Goal: Transaction & Acquisition: Purchase product/service

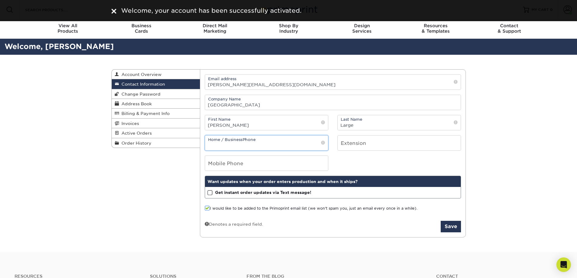
click at [302, 145] on input "tel" at bounding box center [266, 143] width 123 height 15
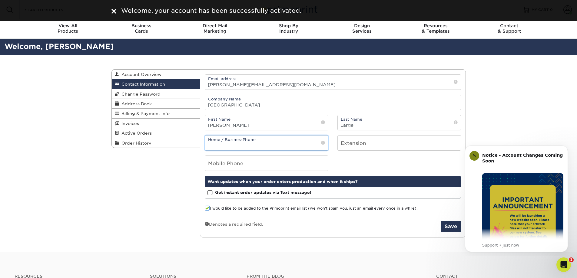
type input "9516572171"
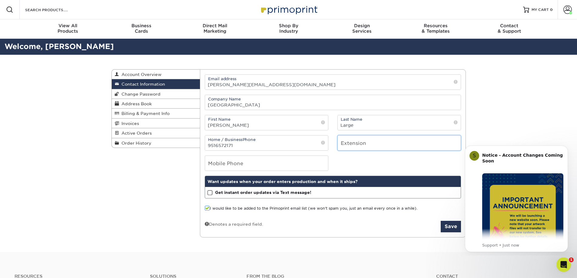
click at [411, 147] on input "number" at bounding box center [399, 143] width 123 height 15
type input "21111"
drag, startPoint x: 497, startPoint y: 128, endPoint x: 492, endPoint y: 127, distance: 5.0
click at [496, 128] on div "Contact Information Account Overview Contact Information Change Password Addres…" at bounding box center [288, 154] width 577 height 198
click at [157, 113] on span "Billing & Payment Info" at bounding box center [144, 113] width 51 height 5
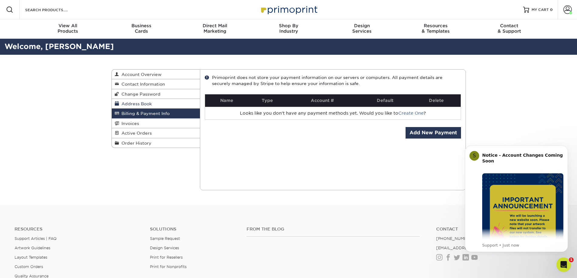
click at [134, 106] on span "Address Book" at bounding box center [135, 103] width 33 height 5
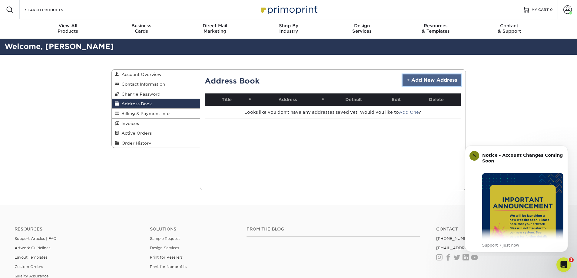
click at [425, 78] on link "+ Add New Address" at bounding box center [432, 81] width 58 height 12
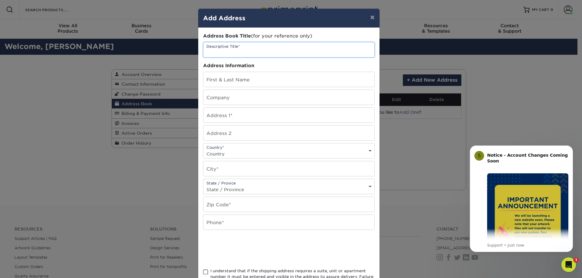
click at [259, 51] on input "text" at bounding box center [288, 49] width 171 height 15
type input "Account Clerk 1"
click at [257, 79] on input "text" at bounding box center [288, 79] width 171 height 15
type input "Ashley Large"
type input "175 E Nuevo Rd"
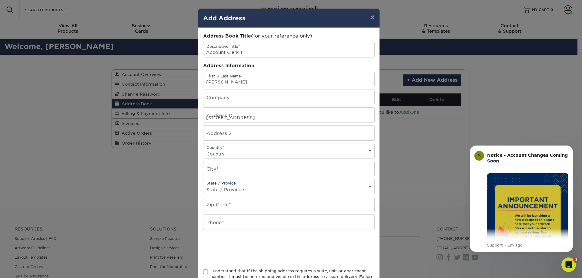
select select "US"
type input "Perris"
select select "CA"
type input "92584"
type input "9516572171"
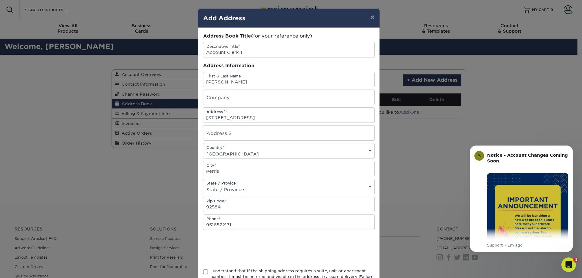
scroll to position [51, 0]
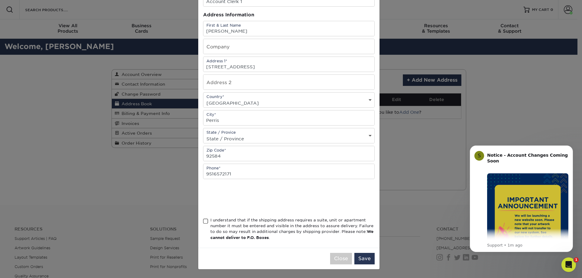
drag, startPoint x: 201, startPoint y: 219, endPoint x: 244, endPoint y: 243, distance: 49.0
click at [203, 220] on span at bounding box center [205, 222] width 5 height 6
click at [0, 0] on input "I understand that if the shipping address requires a suite, unit or apartment n…" at bounding box center [0, 0] width 0 height 0
click at [363, 259] on button "Save" at bounding box center [364, 259] width 20 height 12
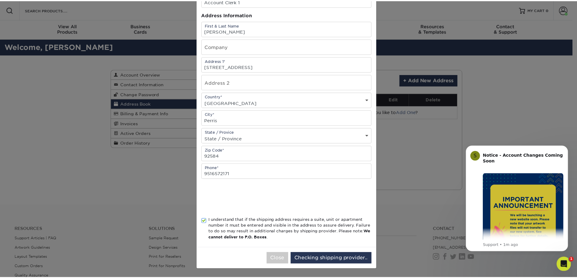
scroll to position [0, 0]
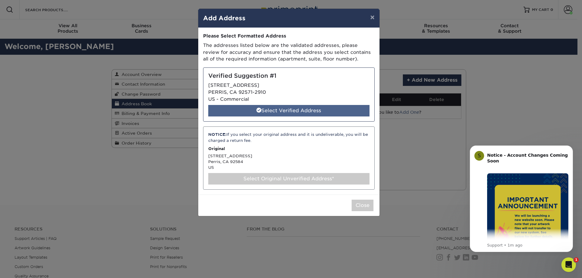
click at [289, 109] on div "Select Verified Address" at bounding box center [288, 111] width 161 height 12
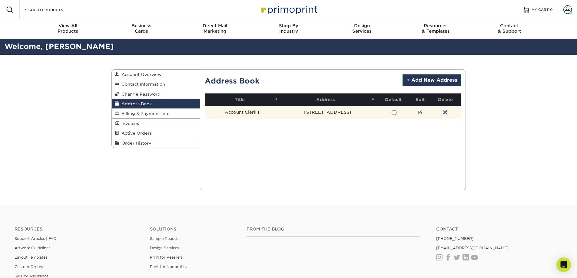
click at [391, 112] on span at bounding box center [393, 113] width 5 height 6
click at [0, 0] on input "radio" at bounding box center [0, 0] width 0 height 0
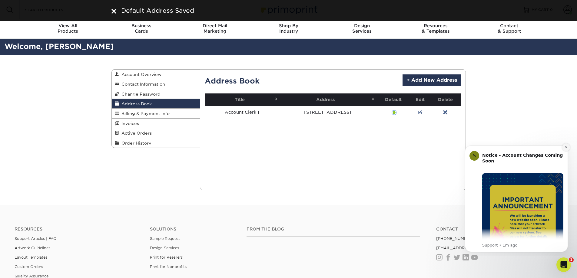
click at [565, 149] on button "Dismiss notification" at bounding box center [566, 148] width 8 height 8
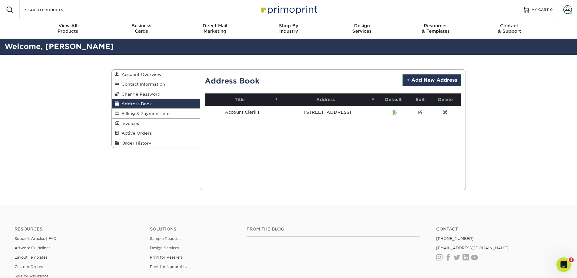
click at [60, 186] on div "Address Book Account Overview Contact Information Change Password Address Book …" at bounding box center [288, 130] width 577 height 150
click at [142, 83] on span "Contact Information" at bounding box center [142, 84] width 46 height 5
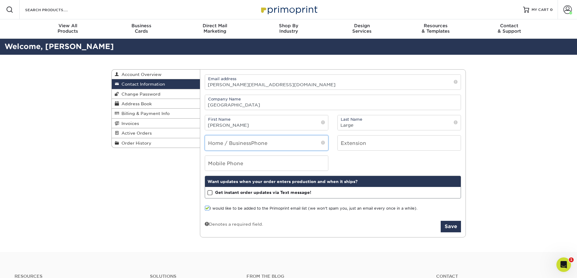
click at [277, 145] on input "tel" at bounding box center [266, 143] width 123 height 15
type input "9516572171"
click at [352, 148] on input "number" at bounding box center [399, 143] width 123 height 15
type input "21111"
click at [452, 228] on button "Save" at bounding box center [451, 227] width 20 height 12
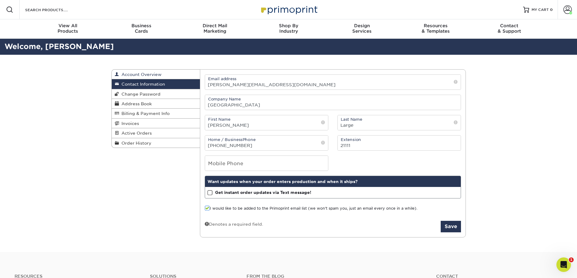
click at [129, 71] on link "Account Overview" at bounding box center [156, 75] width 88 height 10
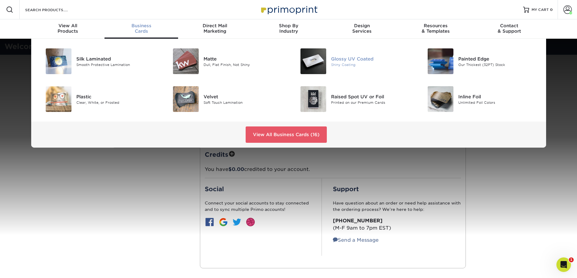
click at [327, 61] on div at bounding box center [310, 61] width 42 height 26
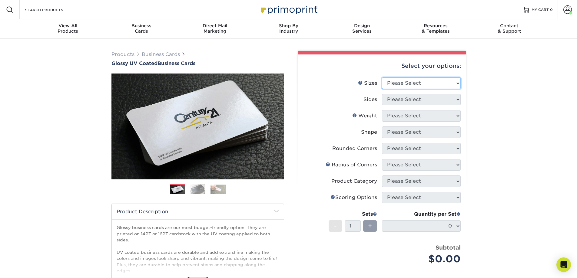
click at [413, 83] on select "Please Select 1.5" x 3.5" - Mini 1.75" x 3.5" - Mini 2" x 2" - Square 2" x 3" -…" at bounding box center [421, 84] width 79 height 12
select select "2.00x3.50"
click at [382, 78] on select "Please Select 1.5" x 3.5" - Mini 1.75" x 3.5" - Mini 2" x 2" - Square 2" x 3" -…" at bounding box center [421, 84] width 79 height 12
click at [425, 99] on select "Please Select Print Both Sides Print Front Only" at bounding box center [421, 100] width 79 height 12
select select "32d3c223-f82c-492b-b915-ba065a00862f"
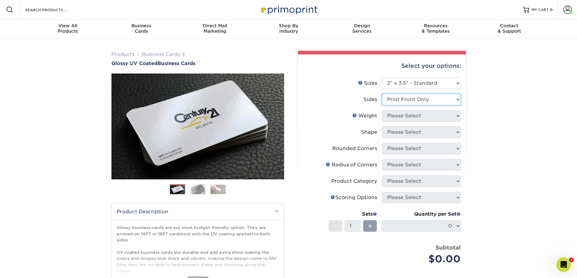
click at [382, 94] on select "Please Select Print Both Sides Print Front Only" at bounding box center [421, 100] width 79 height 12
click at [417, 116] on select "Please Select 16PT 14PT" at bounding box center [421, 116] width 79 height 12
select select "14PT"
click at [382, 110] on select "Please Select 16PT 14PT" at bounding box center [421, 116] width 79 height 12
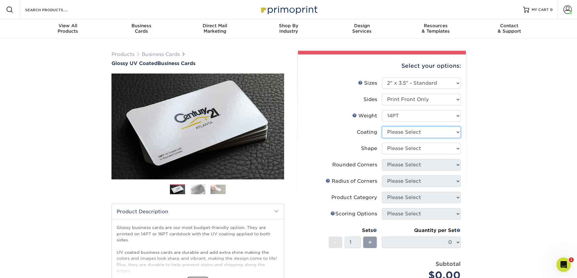
click at [423, 133] on select at bounding box center [421, 133] width 79 height 12
select select "1e8116af-acfc-44b1-83dc-8181aa338834"
click at [382, 127] on select at bounding box center [421, 133] width 79 height 12
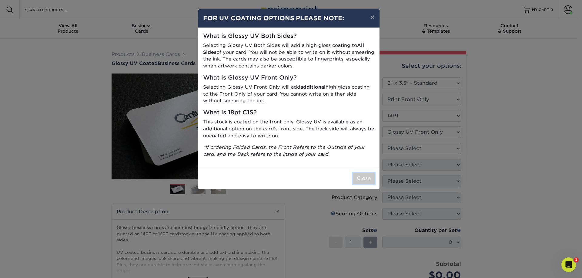
click at [368, 183] on button "Close" at bounding box center [364, 179] width 22 height 12
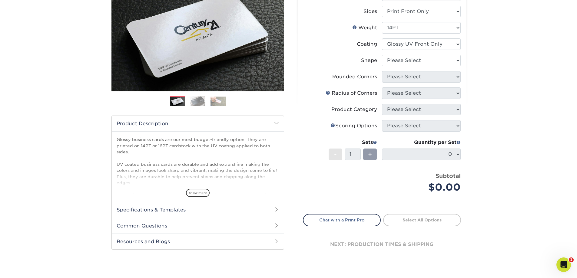
scroll to position [91, 0]
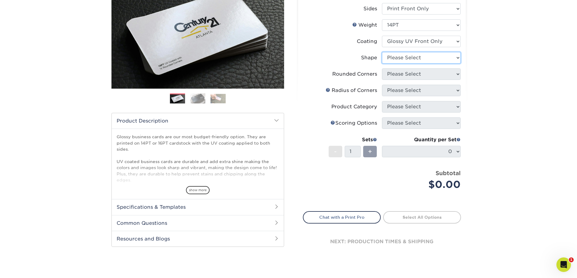
click at [424, 59] on select "Please Select Standard" at bounding box center [421, 58] width 79 height 12
select select "standard"
click at [382, 52] on select "Please Select Standard" at bounding box center [421, 58] width 79 height 12
click at [423, 75] on select "Please Select Yes - Round 2 Corners Yes - Round 4 Corners No" at bounding box center [421, 74] width 79 height 12
select select "0"
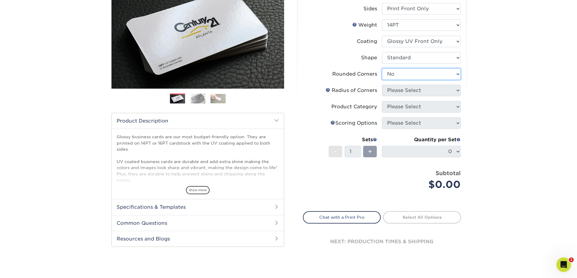
click at [382, 68] on select "Please Select Yes - Round 2 Corners Yes - Round 4 Corners No" at bounding box center [421, 74] width 79 height 12
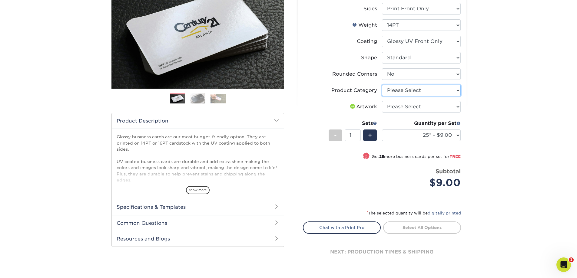
click at [400, 93] on select "Please Select Business Cards" at bounding box center [421, 91] width 79 height 12
select select "3b5148f1-0588-4f88-a218-97bcfdce65c1"
click at [382, 85] on select "Please Select Business Cards" at bounding box center [421, 91] width 79 height 12
drag, startPoint x: 408, startPoint y: 107, endPoint x: 410, endPoint y: 110, distance: 3.5
click at [408, 107] on select "Please Select I will upload files I need a design - $100" at bounding box center [421, 107] width 79 height 12
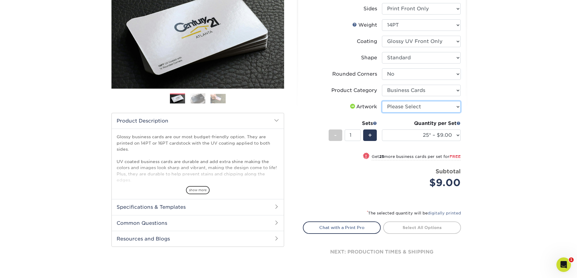
select select "upload"
click at [382, 101] on select "Please Select I will upload files I need a design - $100" at bounding box center [421, 107] width 79 height 12
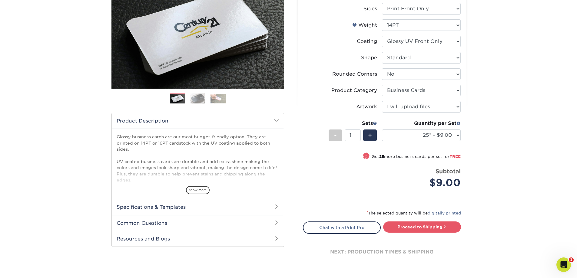
click at [480, 122] on div "Products Business Cards Glossy UV Coated Business Cards Previous Next" at bounding box center [288, 120] width 577 height 344
click at [441, 134] on select "25* – $9.00 50* – $9.00 100* – $9.00 250* – $17.00 500 – $33.00 1000 – $42.00 2…" at bounding box center [421, 136] width 79 height 12
select select "250* – $17.00"
click at [382, 130] on select "25* – $9.00 50* – $9.00 100* – $9.00 250* – $17.00 500 – $33.00 1000 – $42.00 2…" at bounding box center [421, 136] width 79 height 12
click at [502, 203] on div "Products Business Cards Glossy UV Coated Business Cards Previous Next" at bounding box center [288, 120] width 577 height 344
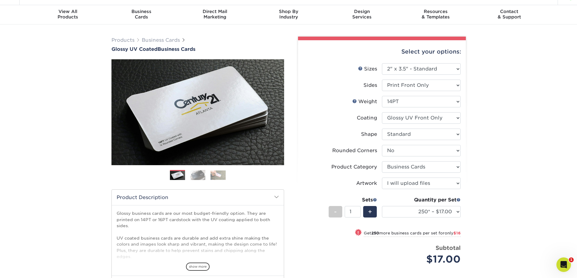
scroll to position [0, 0]
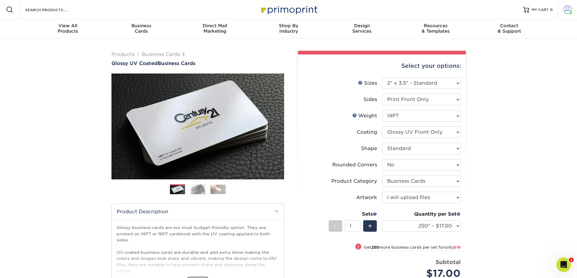
click at [565, 8] on span at bounding box center [567, 9] width 8 height 8
click at [507, 78] on link "Logout" at bounding box center [532, 81] width 76 height 7
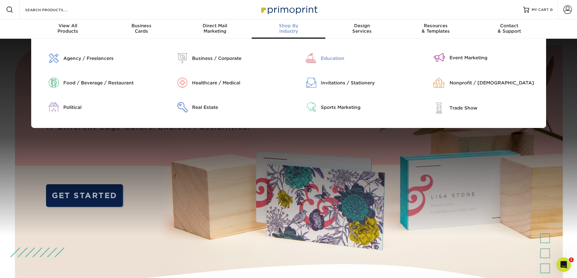
click at [335, 59] on div "Education" at bounding box center [367, 58] width 92 height 7
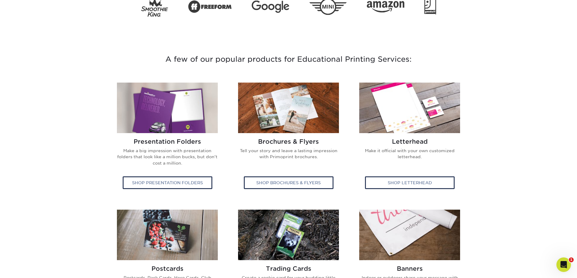
scroll to position [273, 0]
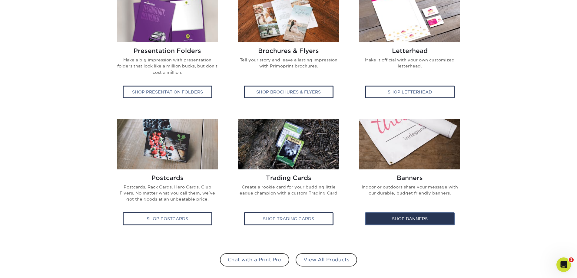
click at [383, 221] on div "Shop Banners" at bounding box center [410, 219] width 90 height 13
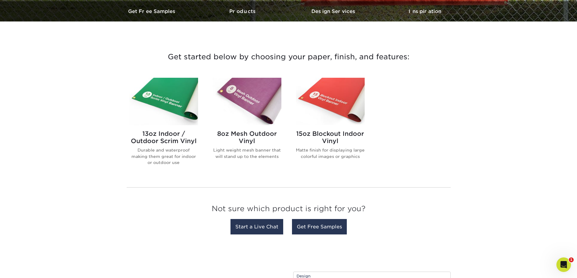
scroll to position [182, 0]
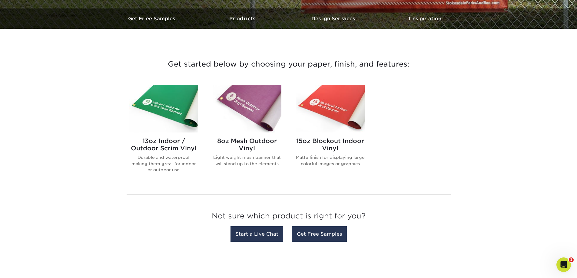
click at [248, 140] on h2 "8oz Mesh Outdoor Vinyl" at bounding box center [247, 145] width 69 height 15
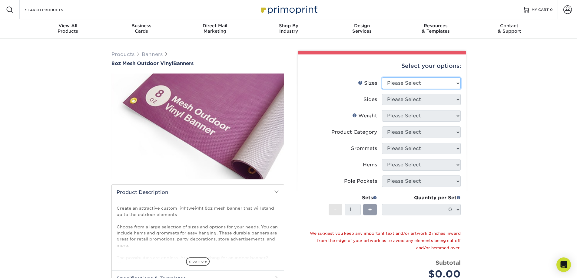
click at [427, 81] on div "Select your options: Sizes Help Sizes Please Select 24" x 36" 24" x 48" 36" x 4…" at bounding box center [382, 205] width 168 height 300
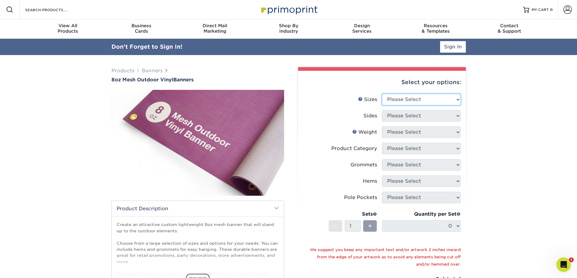
select select "24.00x48.00"
click at [382, 94] on select "Please Select 24" x 36" 24" x 48" 36" x 48" 36" x 60" 36" x 72" 36" x 96" 36" x…" at bounding box center [421, 100] width 79 height 12
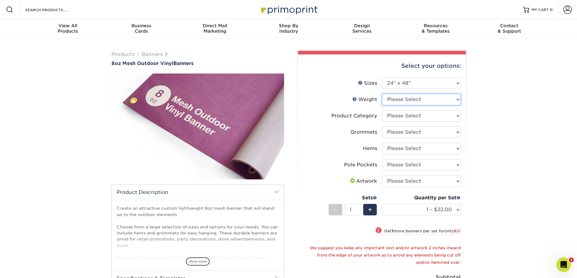
click at [430, 97] on select "Please Select 8OZMESH" at bounding box center [421, 100] width 79 height 12
select select "8OZMESH"
click at [382, 94] on select "Please Select 8OZMESH" at bounding box center [421, 100] width 79 height 12
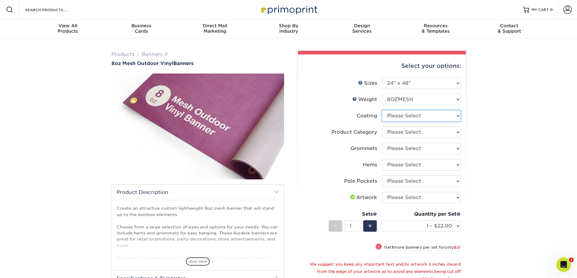
click at [431, 118] on select at bounding box center [421, 116] width 79 height 12
select select "3e7618de-abca-4bda-9f97-8b9129e913d8"
click at [382, 110] on select at bounding box center [421, 116] width 79 height 12
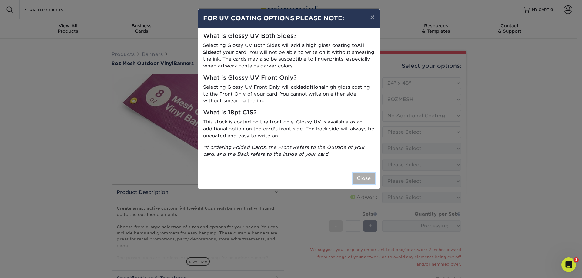
drag, startPoint x: 360, startPoint y: 178, endPoint x: 364, endPoint y: 177, distance: 3.9
click at [360, 177] on button "Close" at bounding box center [364, 179] width 22 height 12
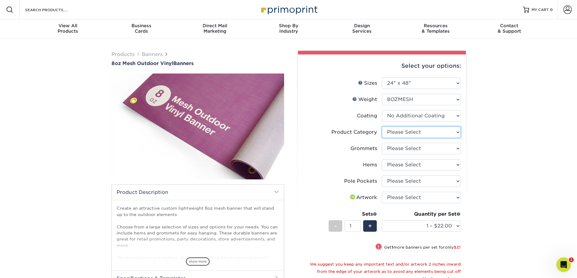
click at [437, 131] on select "Please Select 8oz Mesh Banner" at bounding box center [421, 133] width 79 height 12
select select "fb3711ff-1725-42e1-bc4f-134fa5e422b0"
click at [382, 127] on select "Please Select 8oz Mesh Banner" at bounding box center [421, 133] width 79 height 12
click at [427, 148] on select "Please Select No Grommets Yes, Grommet All 4 Corners Yes, Grommets Every 2 ft." at bounding box center [421, 149] width 79 height 12
select select "90d329df-db80-4206-b821-ff9d3f363977"
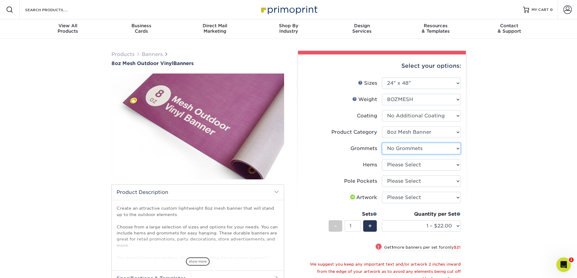
click at [382, 143] on select "Please Select No Grommets Yes, Grommet All 4 Corners Yes, Grommets Every 2 ft." at bounding box center [421, 149] width 79 height 12
click at [436, 164] on select "Please Select No Hems/Pole Pockets Yes, Hems Top and Bottom Only Yes, Hems All …" at bounding box center [421, 165] width 79 height 12
select select "4e4ebf09-664b-4b70-8385-b564872d2e90"
click at [382, 159] on select "Please Select No Hems/Pole Pockets Yes, Hems Top and Bottom Only Yes, Hems All …" at bounding box center [421, 165] width 79 height 12
click at [441, 166] on select "Please Select No Hems/Pole Pockets Yes, Hems Top and Bottom Only Yes, Hems All …" at bounding box center [421, 165] width 79 height 12
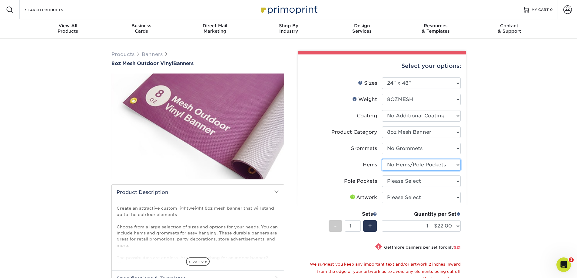
click at [382, 159] on select "Please Select No Hems/Pole Pockets Yes, Hems Top and Bottom Only Yes, Hems All …" at bounding box center [421, 165] width 79 height 12
click at [433, 183] on select "Please Select No Pole Pockets 2 in. Left and Right 2 in. Top and Bottom 4 in. L…" at bounding box center [421, 182] width 79 height 12
select select "e344ff62-587a-4263-901c-e263e5211df3"
click at [382, 176] on select "Please Select No Pole Pockets 2 in. Left and Right 2 in. Top and Bottom 4 in. L…" at bounding box center [421, 182] width 79 height 12
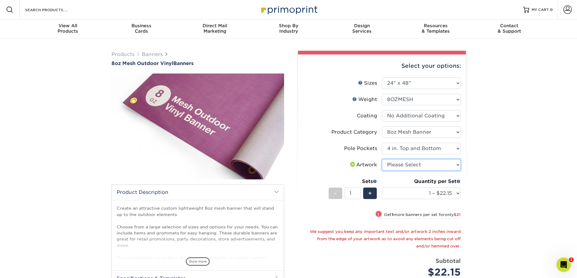
click at [425, 164] on select "Please Select I will upload files I need a design - $50" at bounding box center [421, 165] width 79 height 12
select select "upload"
click at [382, 159] on select "Please Select I will upload files I need a design - $50" at bounding box center [421, 165] width 79 height 12
click at [420, 195] on select "1 – $22.15 2 – $43.15 3 – $64.15 4 – $86.15 5 – $107.15 6 – $128.15 7 – $149.15…" at bounding box center [421, 194] width 79 height 12
select select "25 – $532.15"
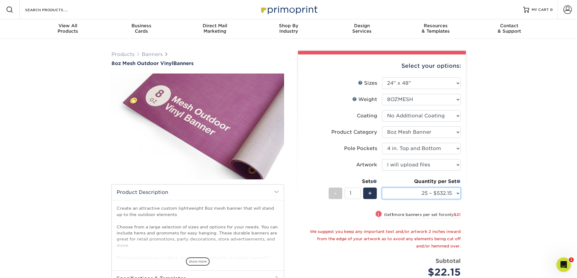
click at [382, 188] on select "1 – $22.15 2 – $43.15 3 – $64.15 4 – $86.15 5 – $107.15 6 – $128.15 7 – $149.15…" at bounding box center [421, 194] width 79 height 12
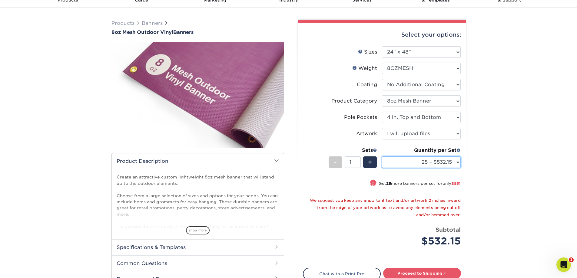
scroll to position [30, 0]
